Goal: Task Accomplishment & Management: Complete application form

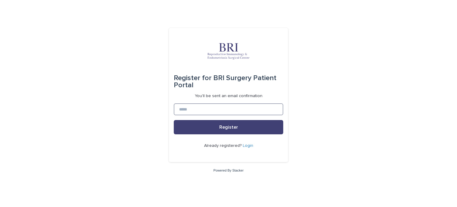
click at [194, 111] on input at bounding box center [228, 109] width 109 height 12
type input "**********"
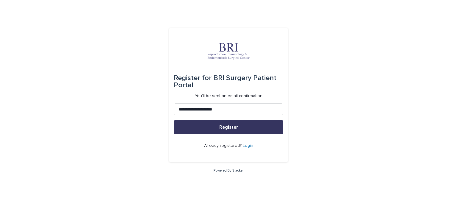
click at [210, 129] on button "Register" at bounding box center [228, 127] width 109 height 14
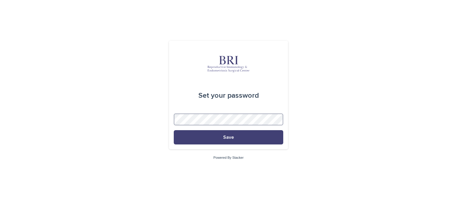
click at [174, 130] on button "Save" at bounding box center [228, 137] width 109 height 14
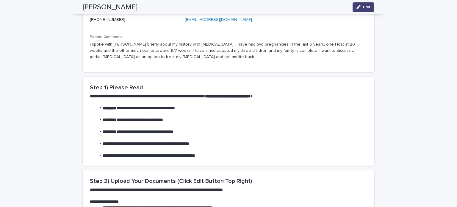
scroll to position [87, 0]
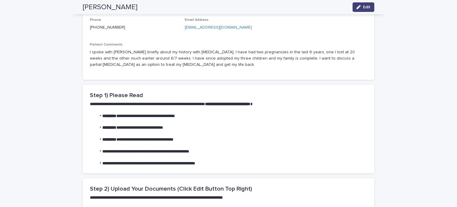
drag, startPoint x: 452, startPoint y: 76, endPoint x: 452, endPoint y: 54, distance: 22.3
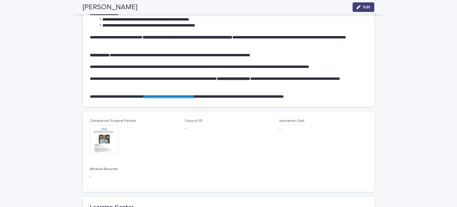
scroll to position [310, 0]
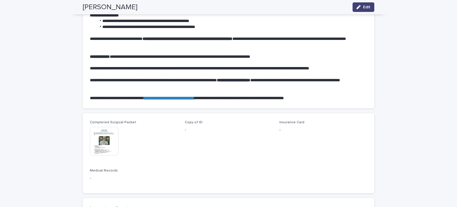
click at [188, 123] on span "Copy of ID" at bounding box center [194, 122] width 18 height 4
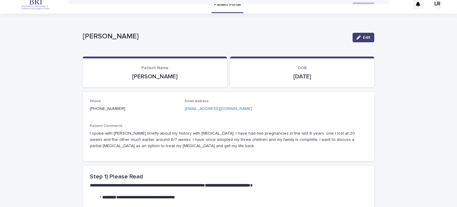
scroll to position [0, 0]
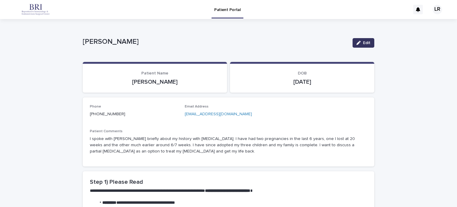
click at [356, 41] on icon "button" at bounding box center [358, 43] width 4 height 4
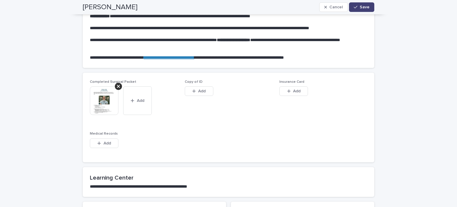
scroll to position [362, 0]
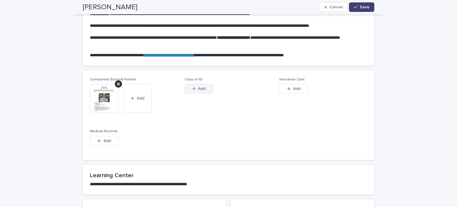
click at [199, 87] on span "Add" at bounding box center [201, 89] width 7 height 4
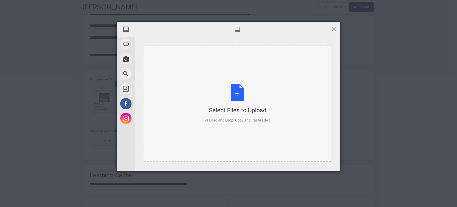
click at [239, 98] on div "Select Files to Upload or Drag and Drop, Copy and Paste Files" at bounding box center [237, 104] width 65 height 40
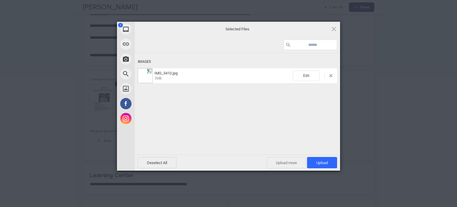
click at [278, 160] on span "Upload more" at bounding box center [286, 162] width 40 height 11
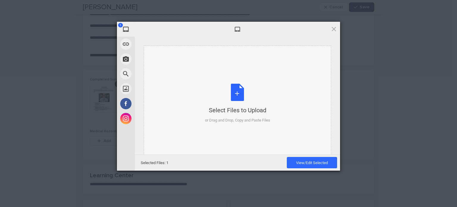
click at [241, 107] on div "Select Files to Upload" at bounding box center [237, 110] width 65 height 8
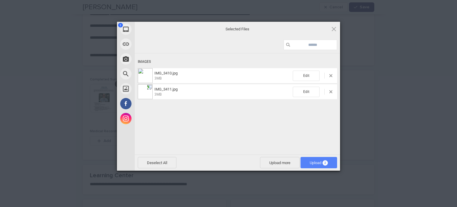
click at [309, 162] on span "Upload 2" at bounding box center [318, 162] width 18 height 4
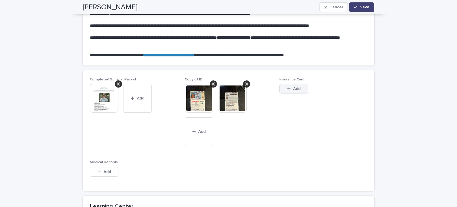
click at [293, 87] on span "Add" at bounding box center [296, 89] width 7 height 4
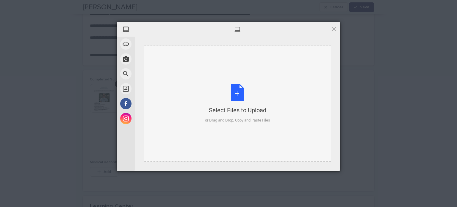
click at [244, 89] on div "Select Files to Upload or Drag and Drop, Copy and Paste Files" at bounding box center [237, 104] width 65 height 40
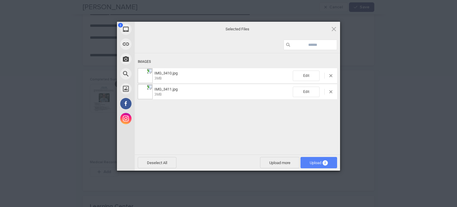
click at [318, 159] on span "Upload 2" at bounding box center [318, 162] width 37 height 11
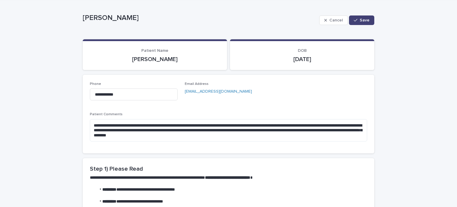
scroll to position [0, 0]
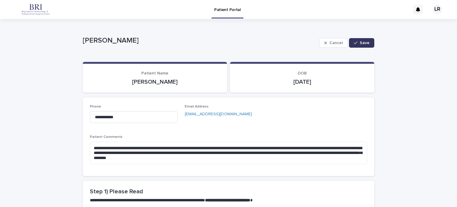
click at [358, 45] on button "Save" at bounding box center [361, 43] width 25 height 10
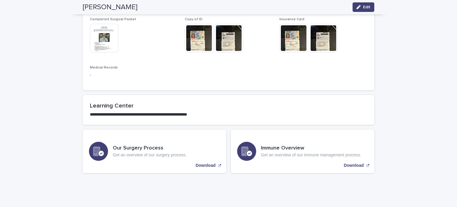
scroll to position [415, 0]
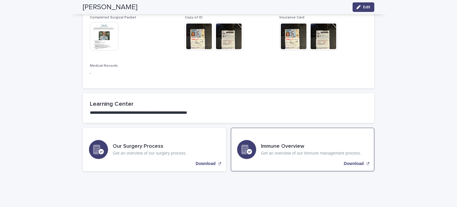
click at [362, 161] on div "Download" at bounding box center [356, 163] width 25 height 5
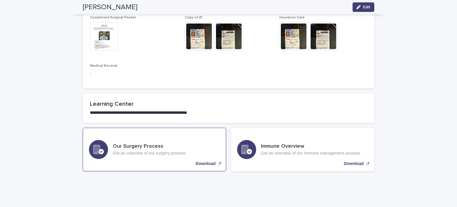
click at [210, 164] on p "Download" at bounding box center [206, 163] width 20 height 5
click at [196, 164] on p "Download" at bounding box center [206, 163] width 20 height 5
click at [120, 152] on p "Get an overview of our surgery process." at bounding box center [150, 152] width 74 height 5
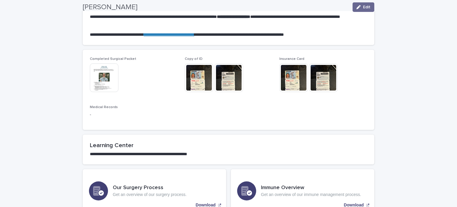
scroll to position [430, 0]
